Goal: Information Seeking & Learning: Learn about a topic

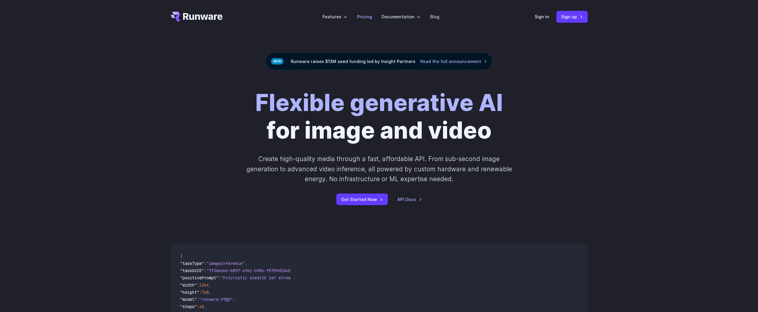
click at [367, 15] on link "Pricing" at bounding box center [364, 16] width 15 height 7
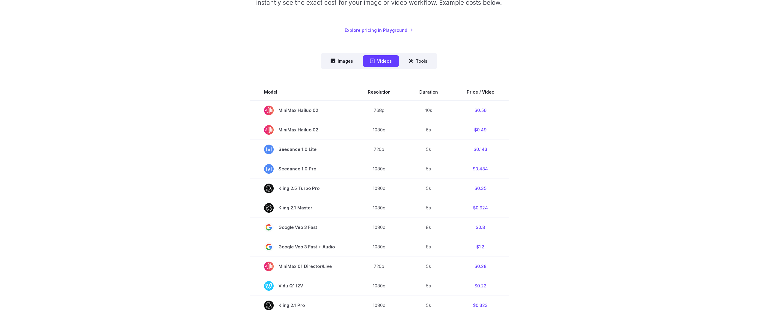
scroll to position [150, 0]
click at [351, 61] on button "Images" at bounding box center [341, 61] width 37 height 12
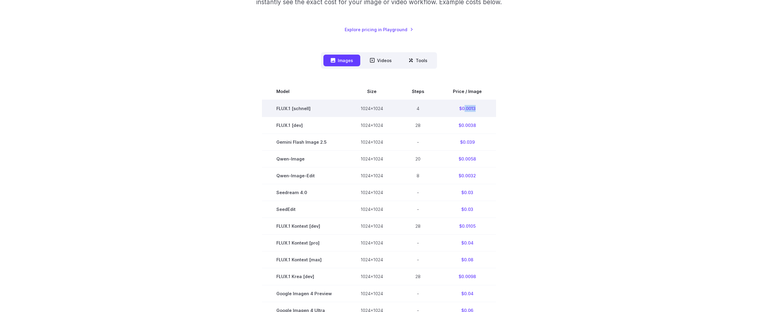
drag, startPoint x: 466, startPoint y: 108, endPoint x: 462, endPoint y: 108, distance: 3.3
click at [463, 108] on td "$0.0013" at bounding box center [467, 108] width 58 height 17
click at [462, 108] on td "$0.0013" at bounding box center [467, 108] width 58 height 17
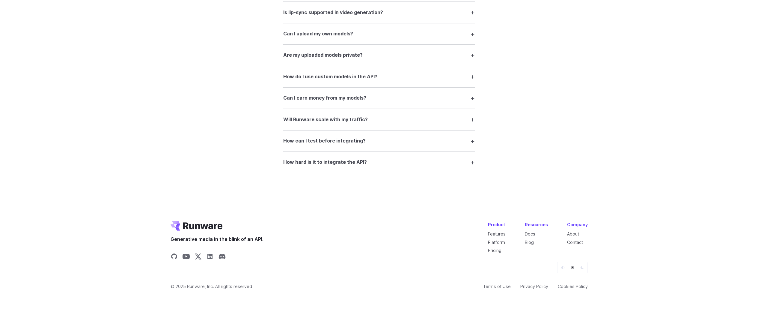
scroll to position [1146, 0]
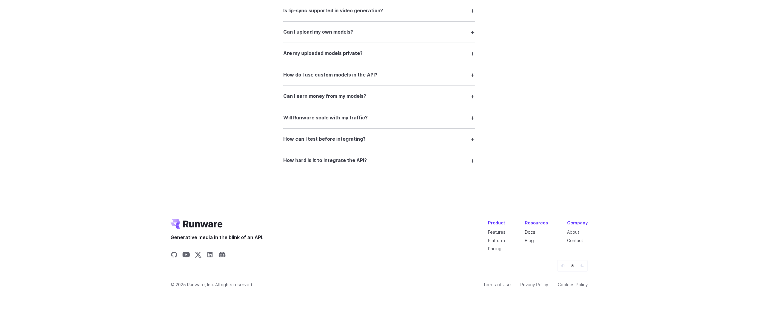
click at [531, 232] on link "Docs" at bounding box center [530, 231] width 10 height 5
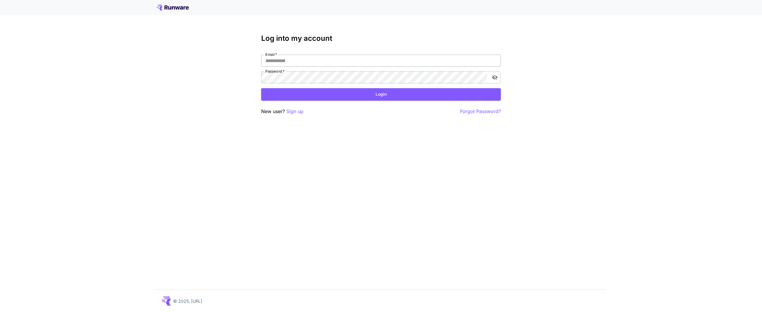
click at [283, 64] on input "Email   *" at bounding box center [381, 61] width 240 height 12
